Goal: Transaction & Acquisition: Purchase product/service

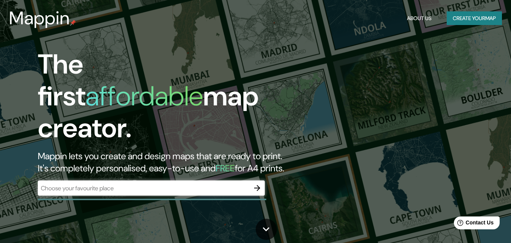
click at [89, 186] on div "​" at bounding box center [151, 187] width 227 height 15
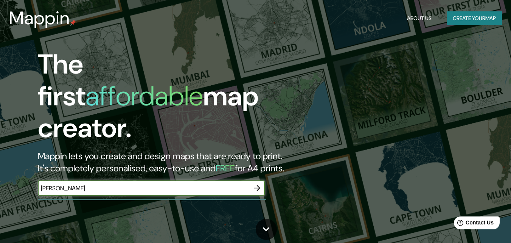
click at [93, 184] on input "[PERSON_NAME]" at bounding box center [144, 188] width 212 height 9
type input "[PERSON_NAME]"
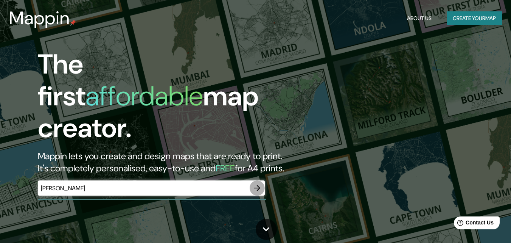
click at [261, 183] on icon "button" at bounding box center [257, 187] width 9 height 9
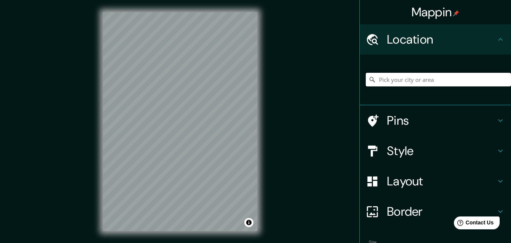
click at [402, 78] on input "Pick your city or area" at bounding box center [438, 80] width 145 height 14
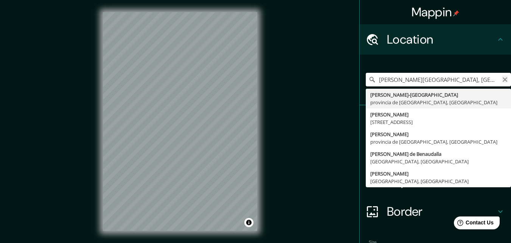
type input "[PERSON_NAME][GEOGRAPHIC_DATA], [GEOGRAPHIC_DATA], [GEOGRAPHIC_DATA]"
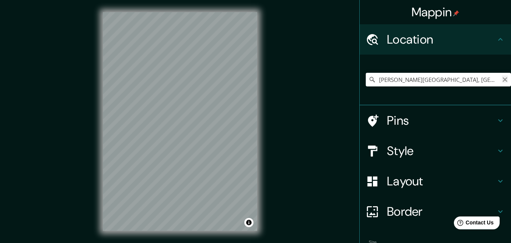
click at [502, 79] on icon "Clear" at bounding box center [505, 79] width 6 height 6
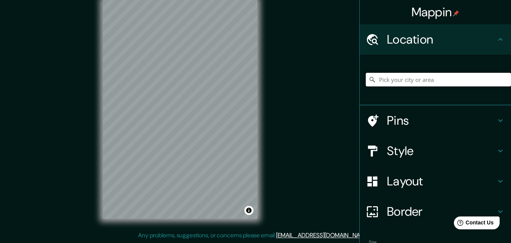
click at [424, 73] on input "Pick your city or area" at bounding box center [438, 80] width 145 height 14
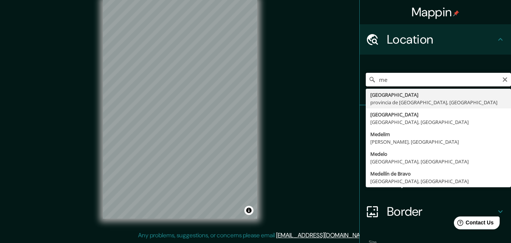
type input "m"
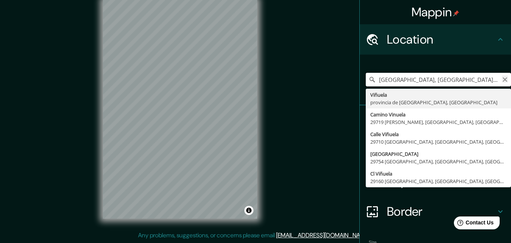
type input "[GEOGRAPHIC_DATA], [GEOGRAPHIC_DATA], [GEOGRAPHIC_DATA]"
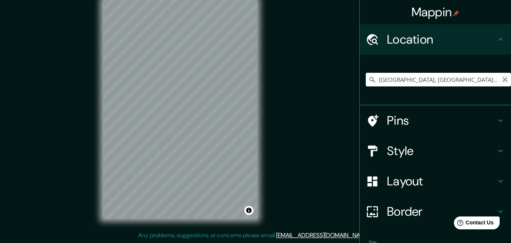
click at [502, 79] on icon "Clear" at bounding box center [505, 79] width 6 height 6
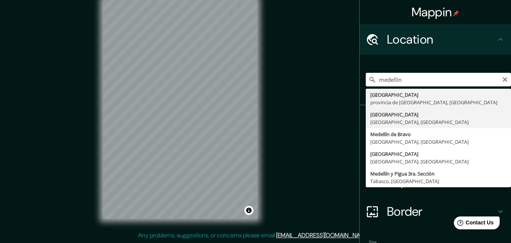
type input "[GEOGRAPHIC_DATA], [GEOGRAPHIC_DATA], [GEOGRAPHIC_DATA]"
